Goal: Navigation & Orientation: Find specific page/section

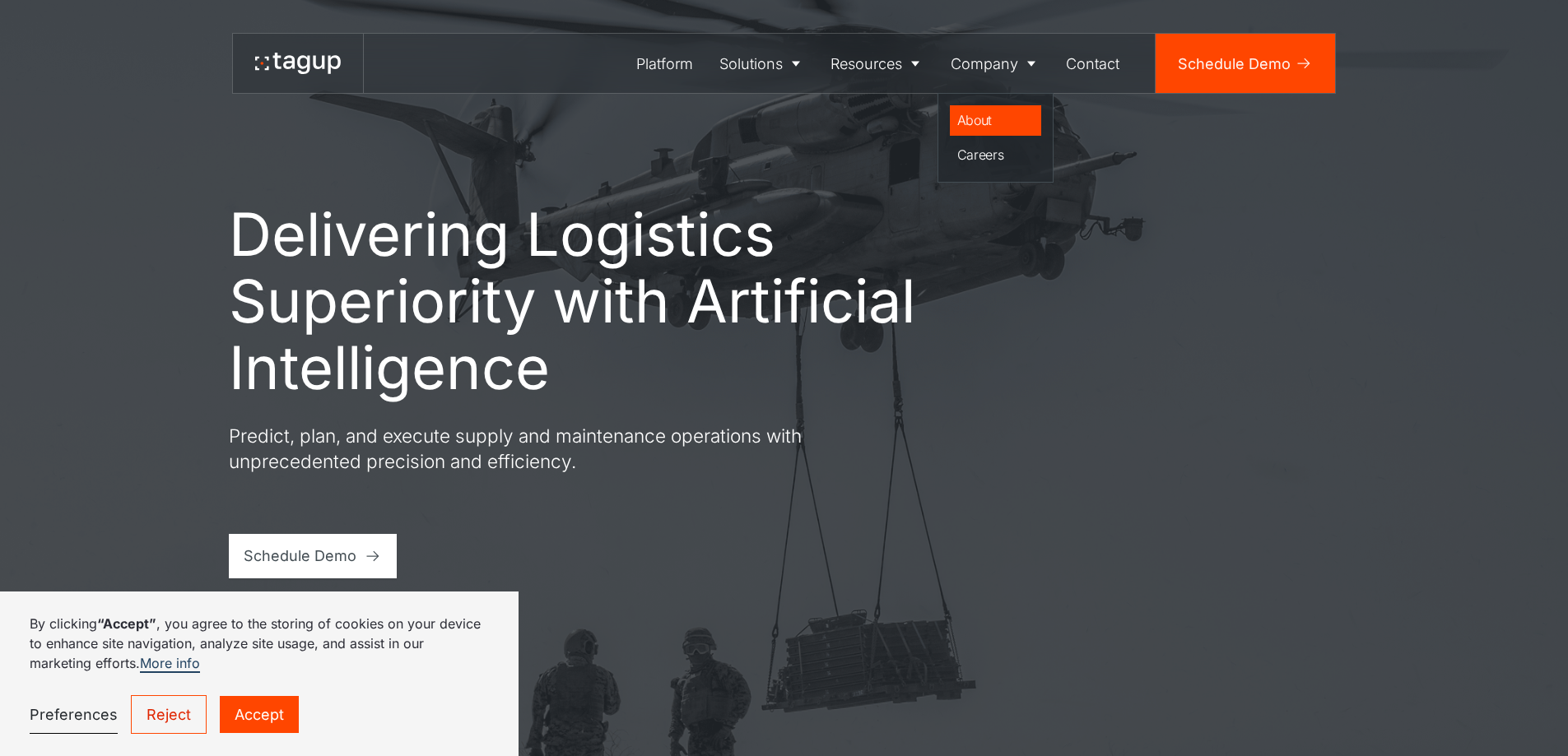
click at [996, 124] on div "About" at bounding box center [995, 120] width 77 height 20
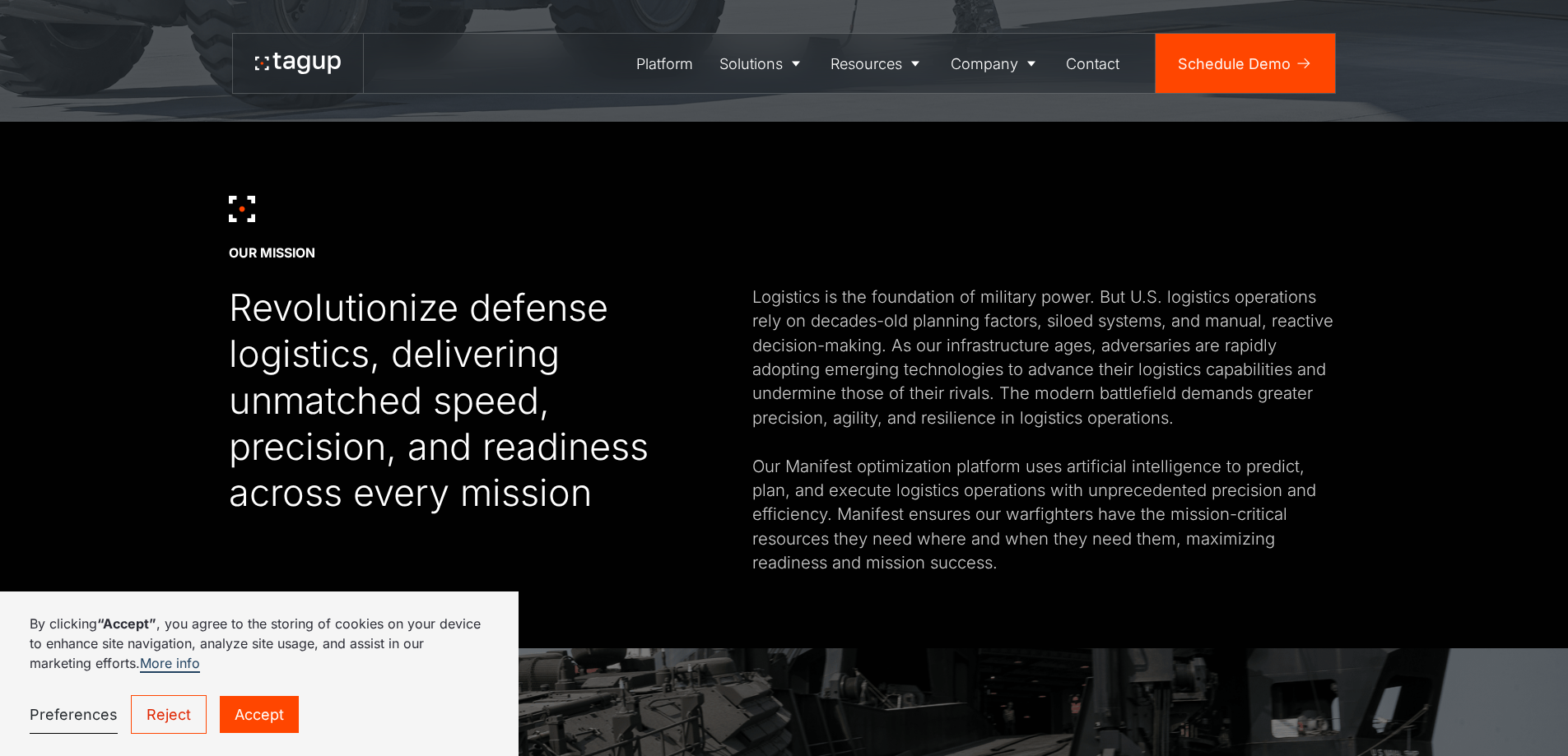
scroll to position [658, 0]
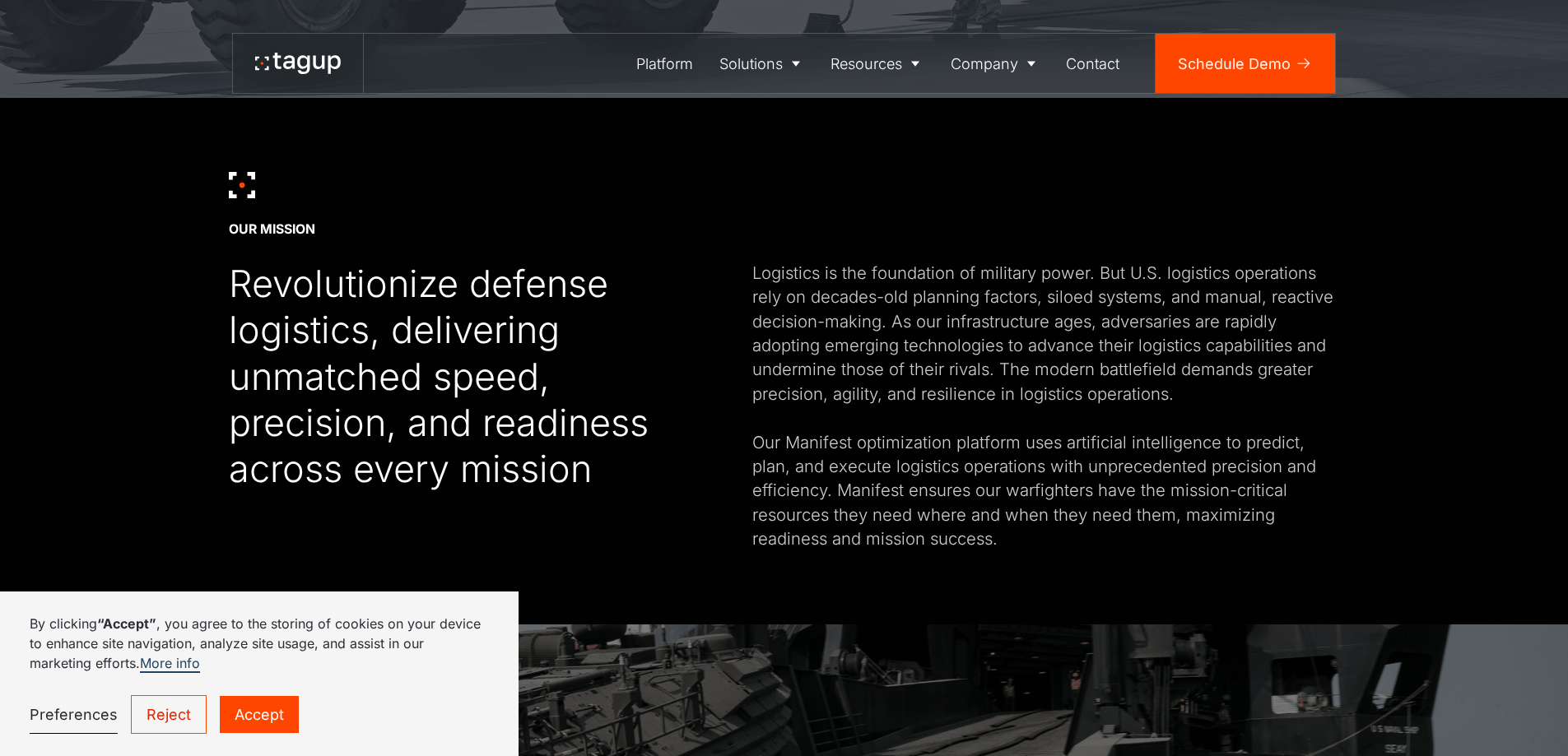
click at [247, 713] on link "Accept" at bounding box center [258, 715] width 79 height 37
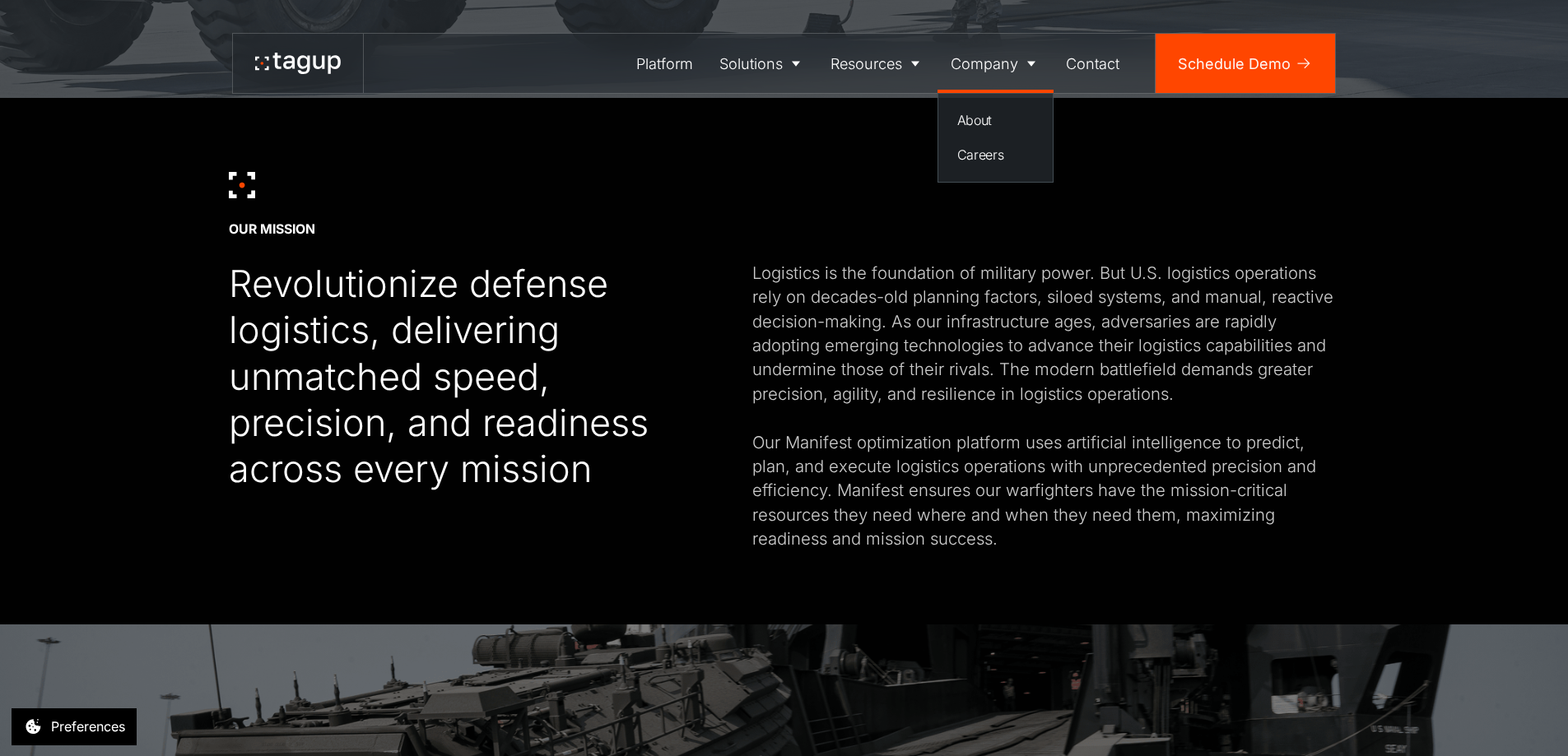
click at [988, 66] on div "Company" at bounding box center [984, 64] width 67 height 22
click at [980, 121] on div "About" at bounding box center [995, 120] width 77 height 20
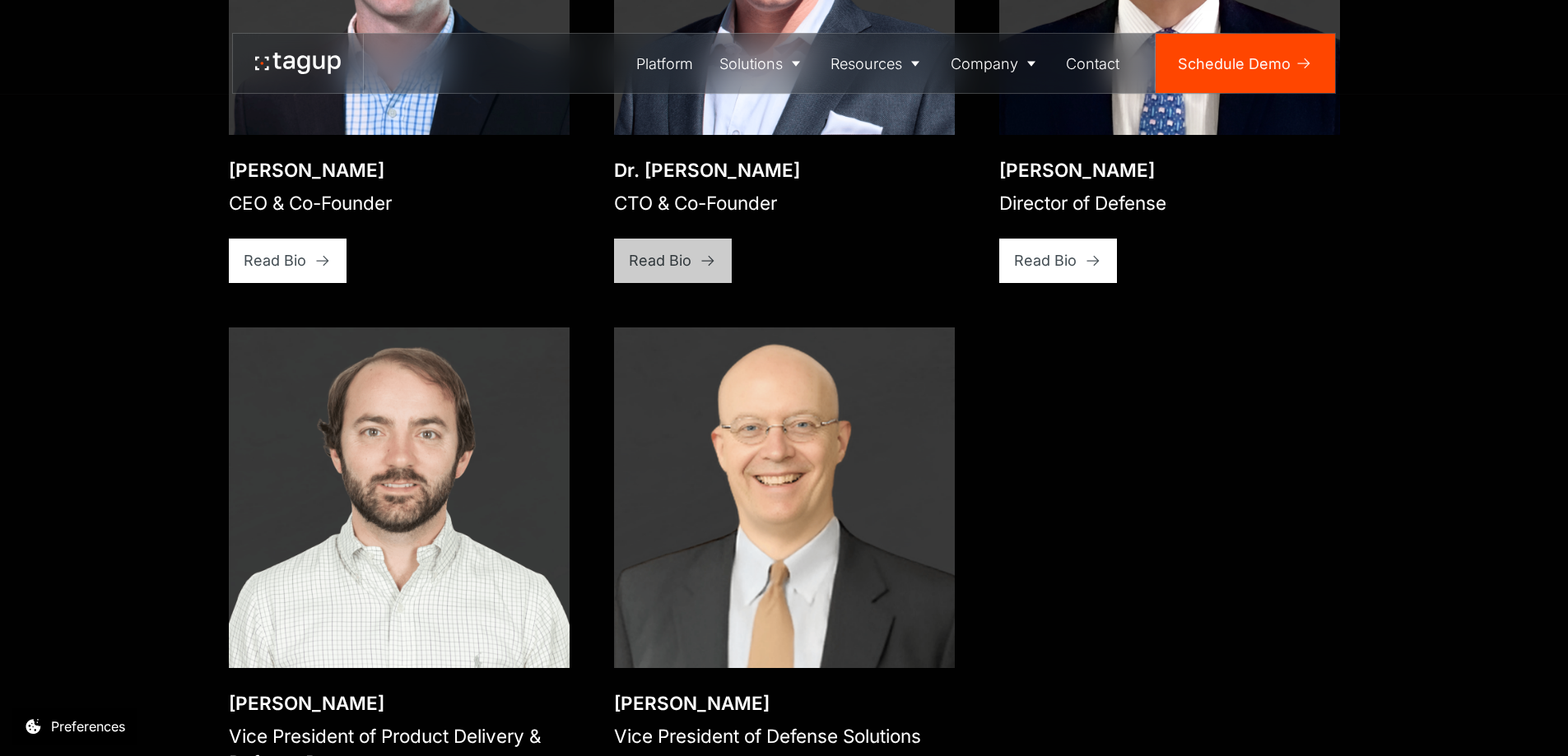
scroll to position [2798, 0]
